Goal: Information Seeking & Learning: Understand process/instructions

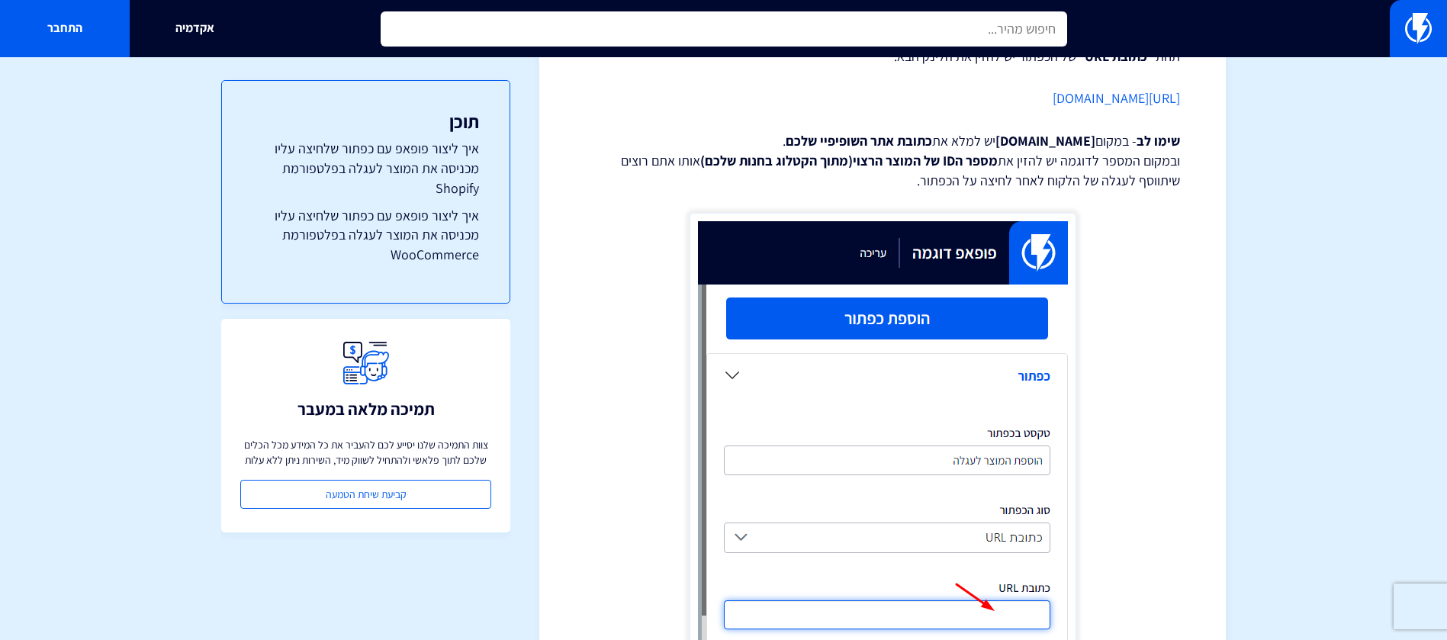
click at [1024, 22] on input "text" at bounding box center [724, 28] width 686 height 35
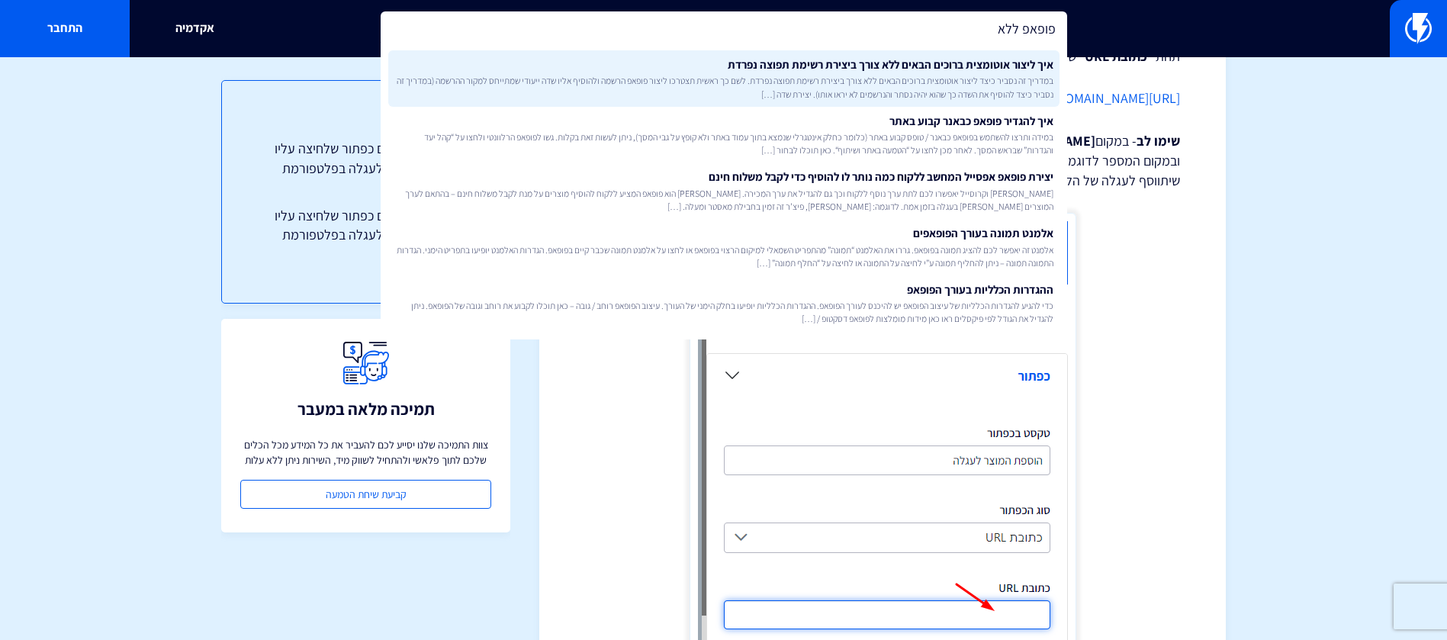
type input "פופאפ ללא"
click at [976, 63] on link "איך ליצור אוטומצית ברוכים הבאים ללא צורך ביצירת רשימת תפוצה נפרדת במדריך זה נסב…" at bounding box center [723, 78] width 671 height 56
